Goal: Information Seeking & Learning: Find contact information

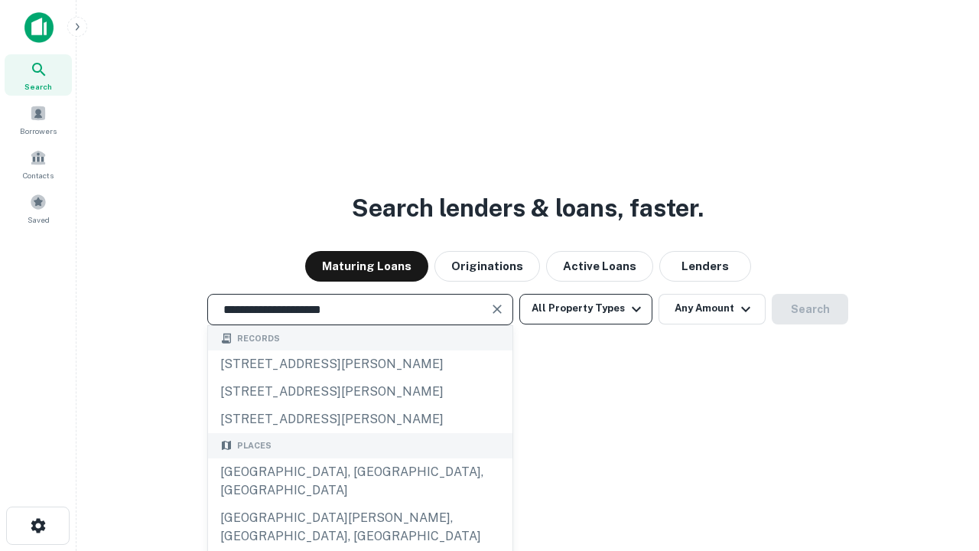
type input "**********"
click at [586, 308] on button "All Property Types" at bounding box center [585, 309] width 133 height 31
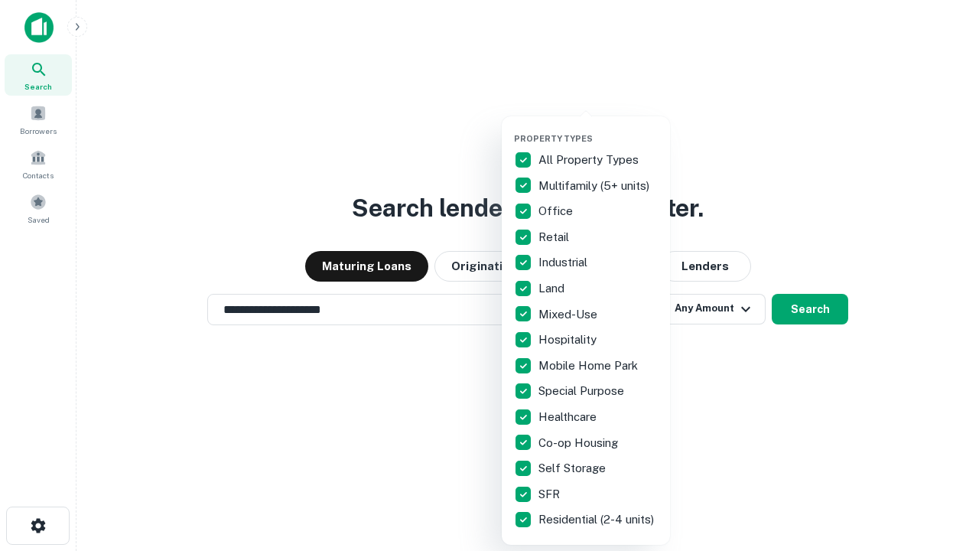
click at [598, 128] on button "button" at bounding box center [598, 128] width 168 height 1
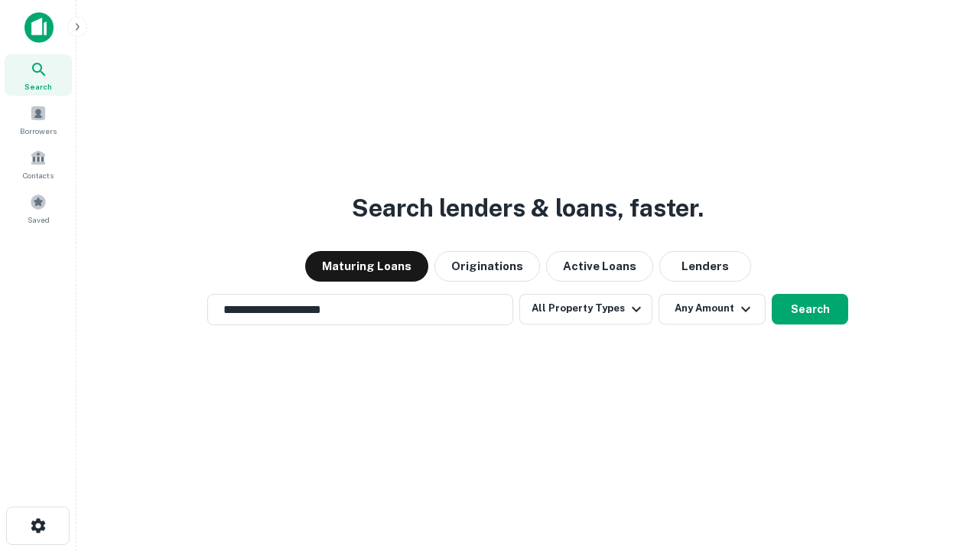
scroll to position [9, 184]
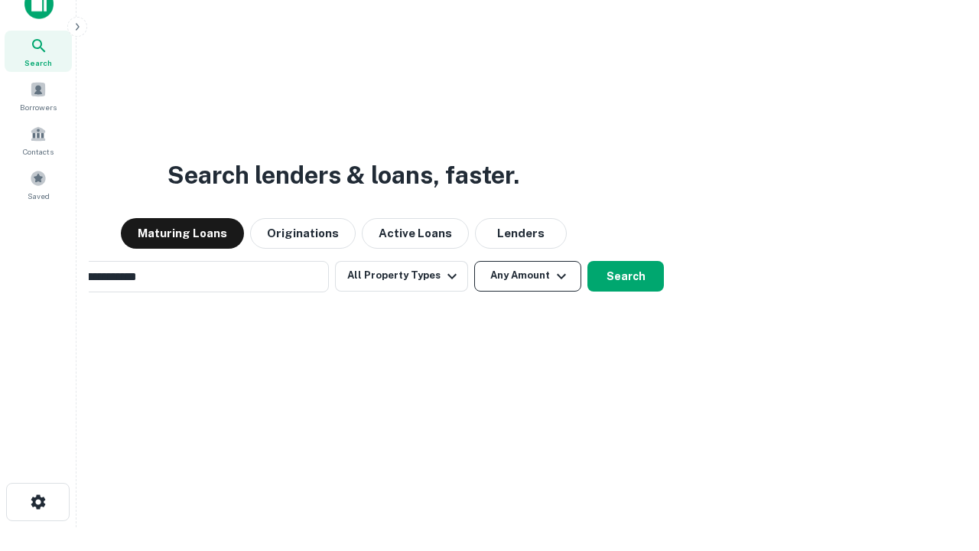
click at [474, 261] on button "Any Amount" at bounding box center [527, 276] width 107 height 31
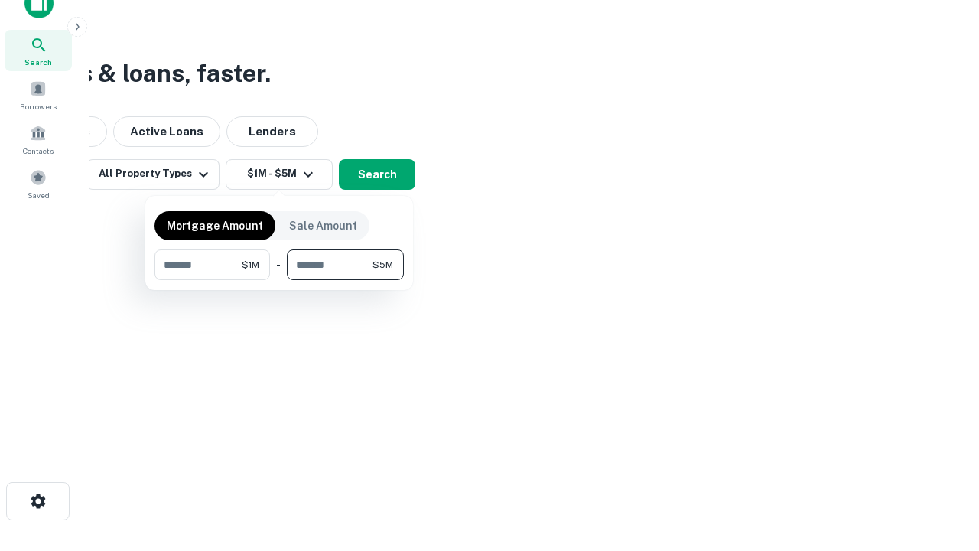
type input "*******"
click at [279, 280] on button "button" at bounding box center [278, 280] width 249 height 1
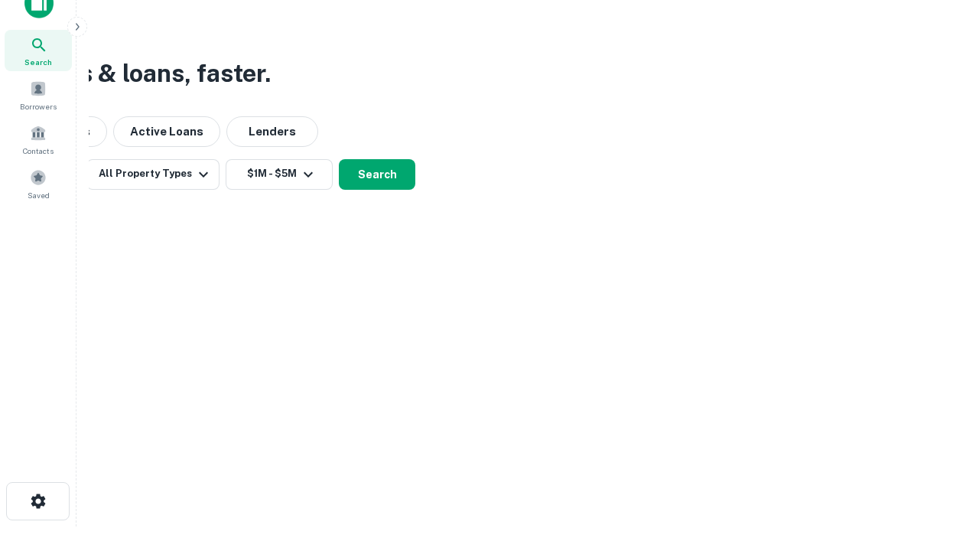
scroll to position [9, 282]
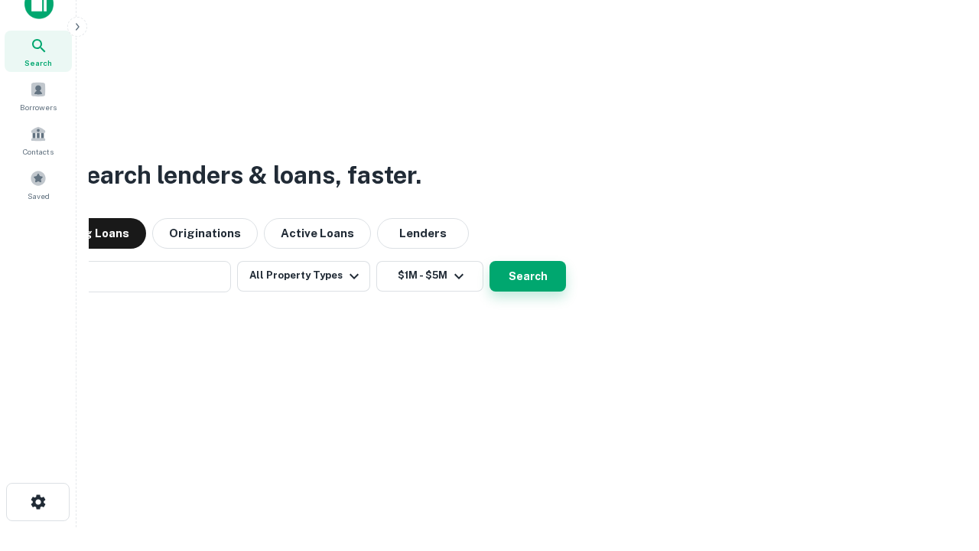
click at [490, 261] on button "Search" at bounding box center [528, 276] width 76 height 31
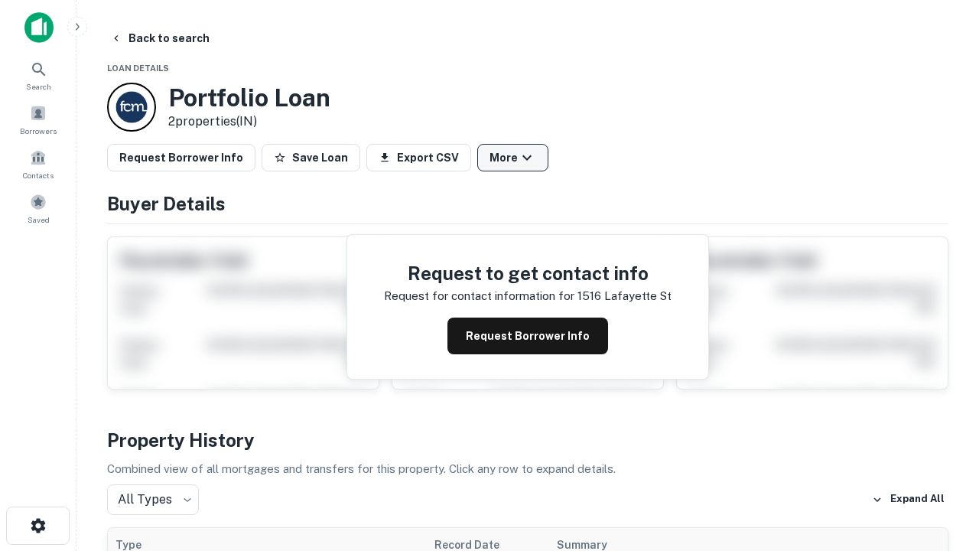
click at [512, 158] on button "More" at bounding box center [512, 158] width 71 height 28
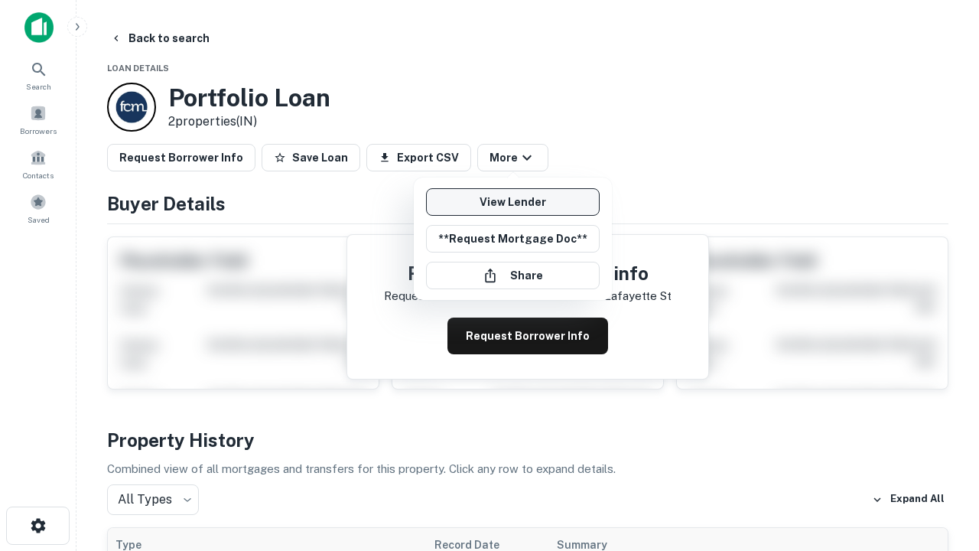
click at [512, 202] on link "View Lender" at bounding box center [513, 202] width 174 height 28
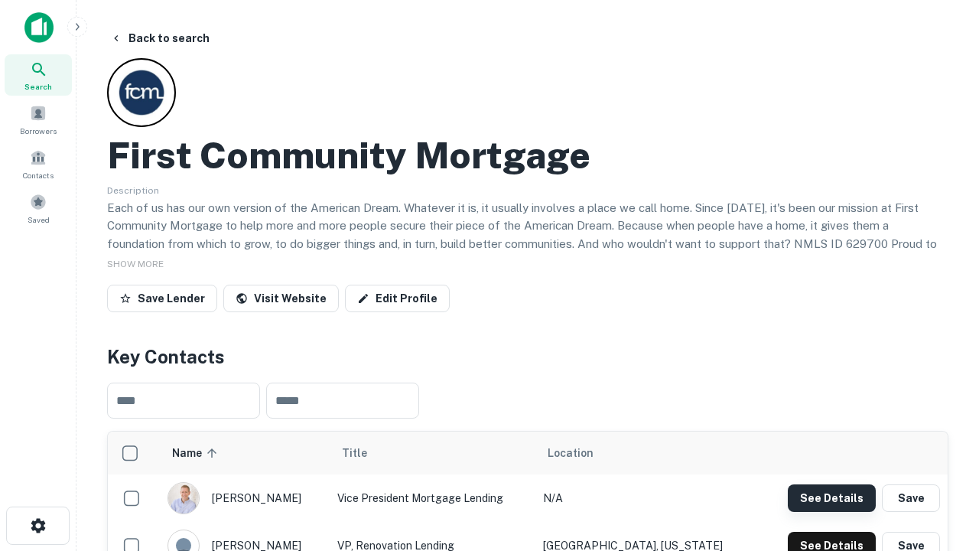
click at [831, 497] on button "See Details" at bounding box center [832, 498] width 88 height 28
click at [37, 525] on icon "button" at bounding box center [38, 525] width 18 height 18
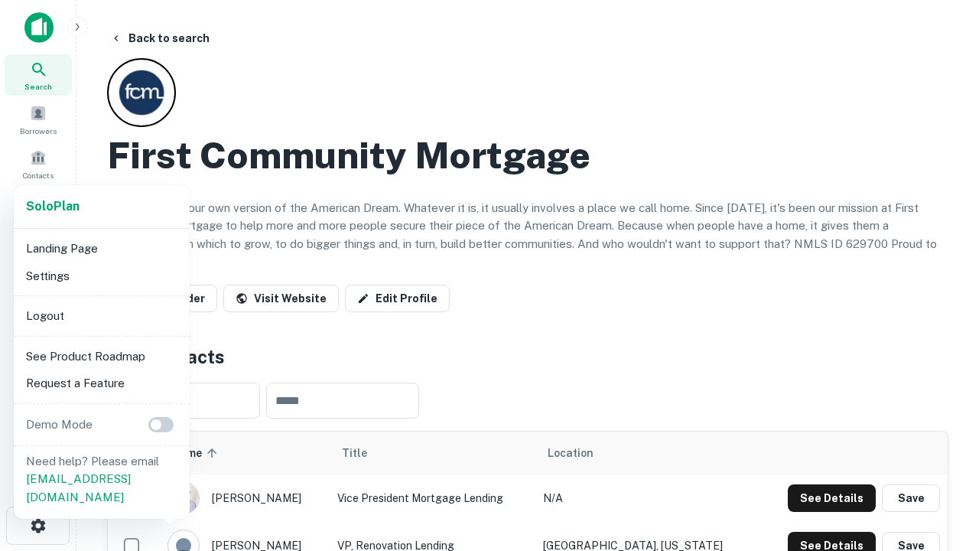
click at [101, 315] on li "Logout" at bounding box center [102, 316] width 164 height 28
